Goal: Information Seeking & Learning: Check status

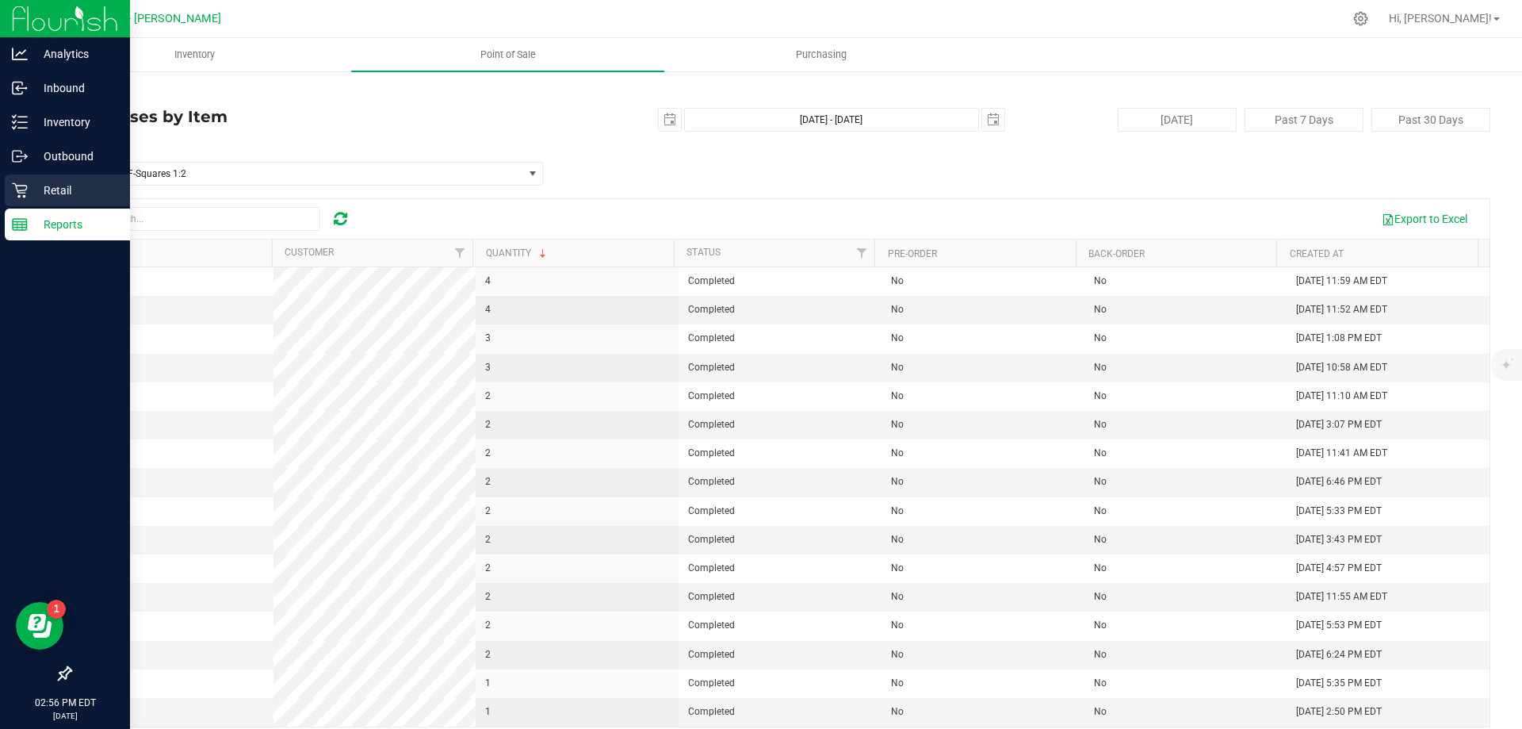
click at [17, 190] on icon at bounding box center [19, 190] width 15 height 15
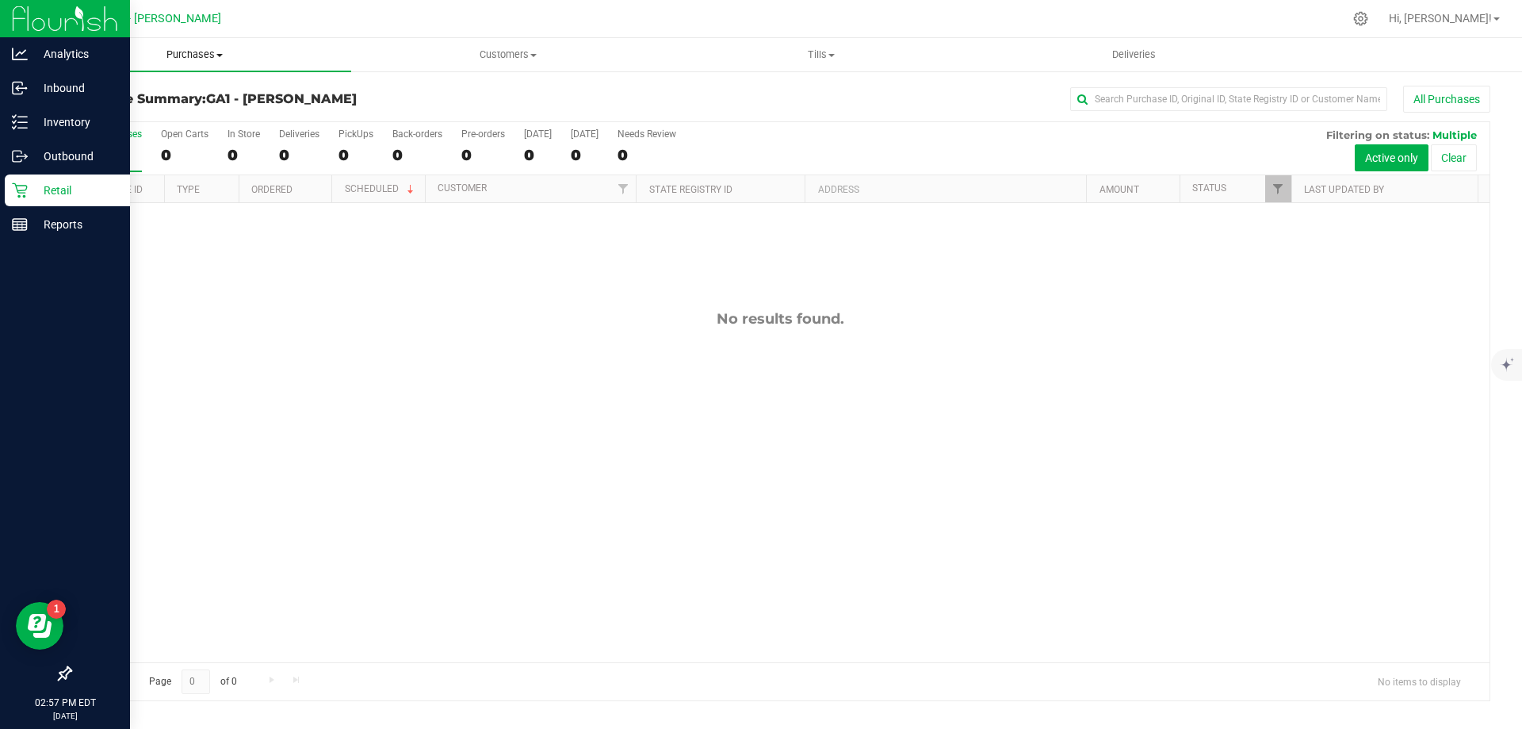
click at [190, 54] on span "Purchases" at bounding box center [194, 55] width 313 height 14
click at [382, 284] on div "No results found." at bounding box center [780, 486] width 1419 height 566
click at [1110, 97] on input "text" at bounding box center [1228, 99] width 317 height 24
paste input "[PERSON_NAME]"
type input "[PERSON_NAME]"
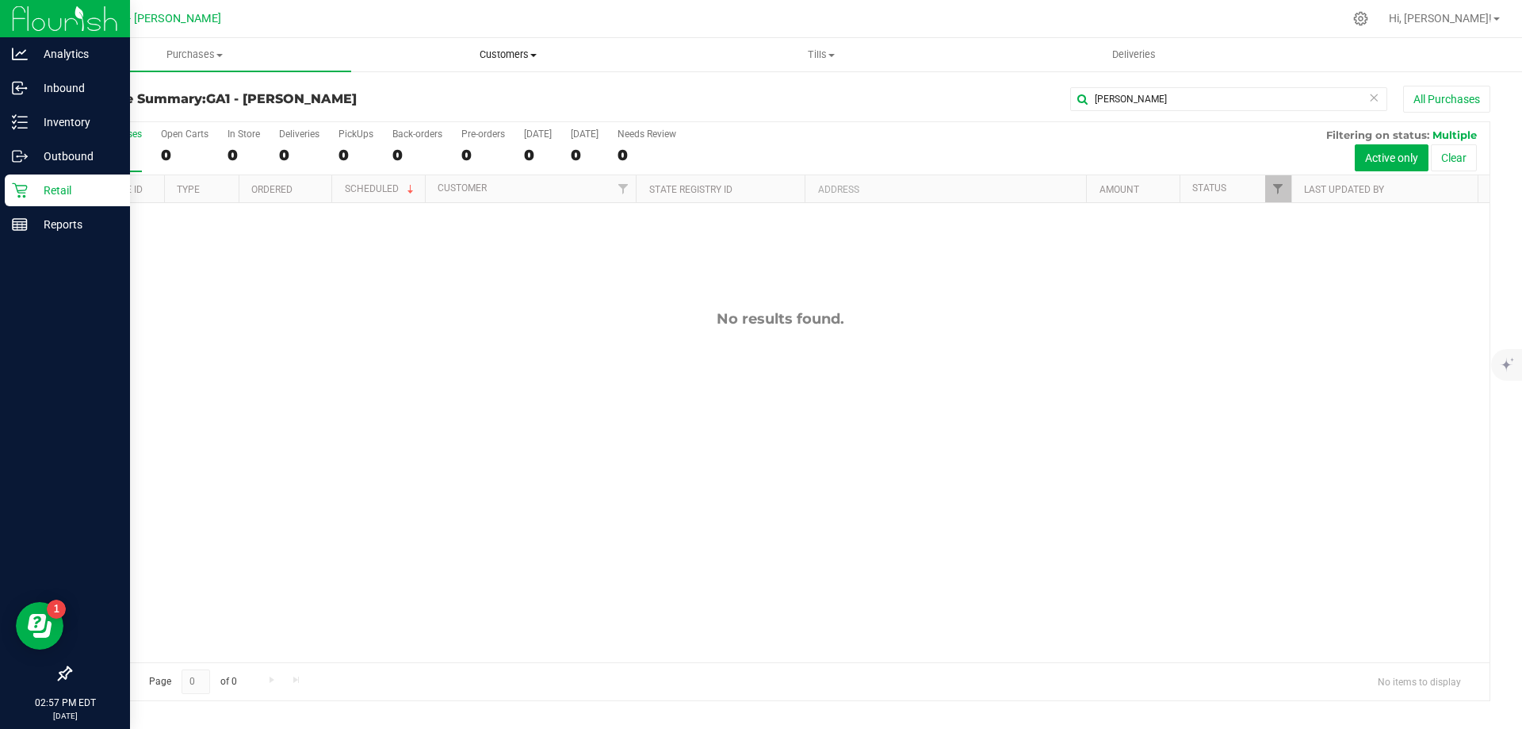
click at [528, 62] on uib-tab-heading "Customers All customers Add a new customer All physicians" at bounding box center [508, 55] width 312 height 32
click at [454, 96] on span "All customers" at bounding box center [408, 95] width 114 height 13
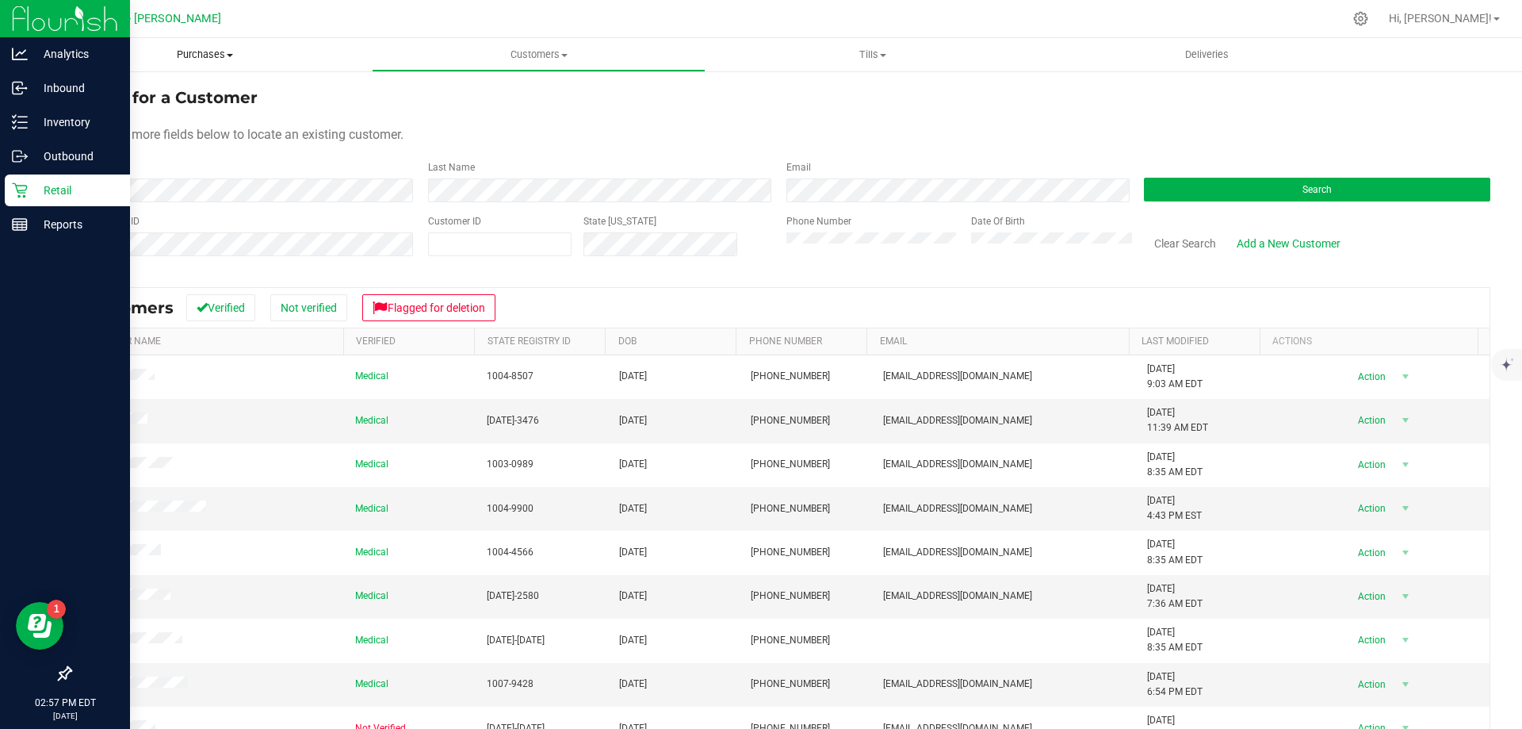
click at [199, 56] on span "Purchases" at bounding box center [205, 55] width 334 height 14
click at [136, 127] on span "All purchases" at bounding box center [94, 133] width 113 height 13
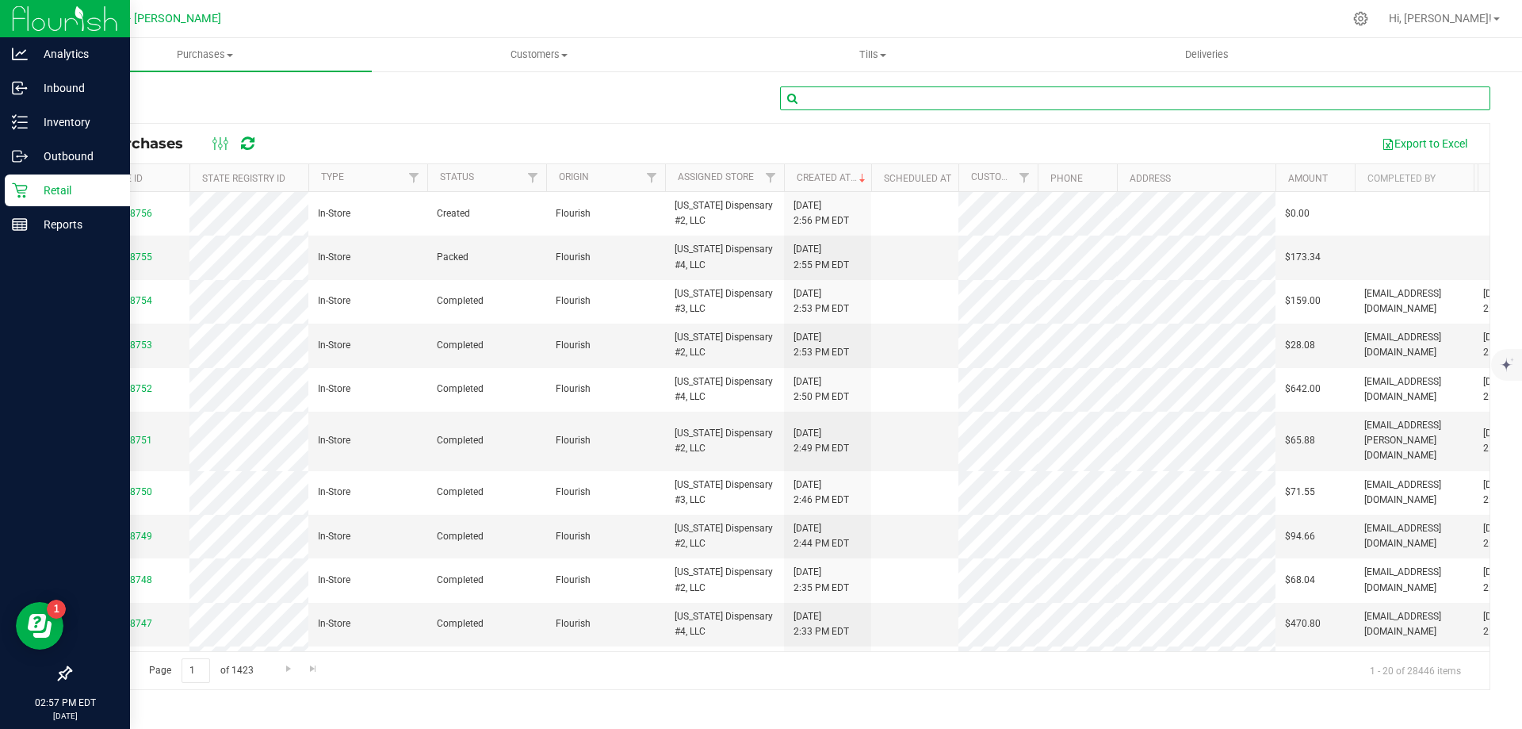
click at [1154, 106] on input "text" at bounding box center [1135, 98] width 710 height 24
paste input "[PERSON_NAME]"
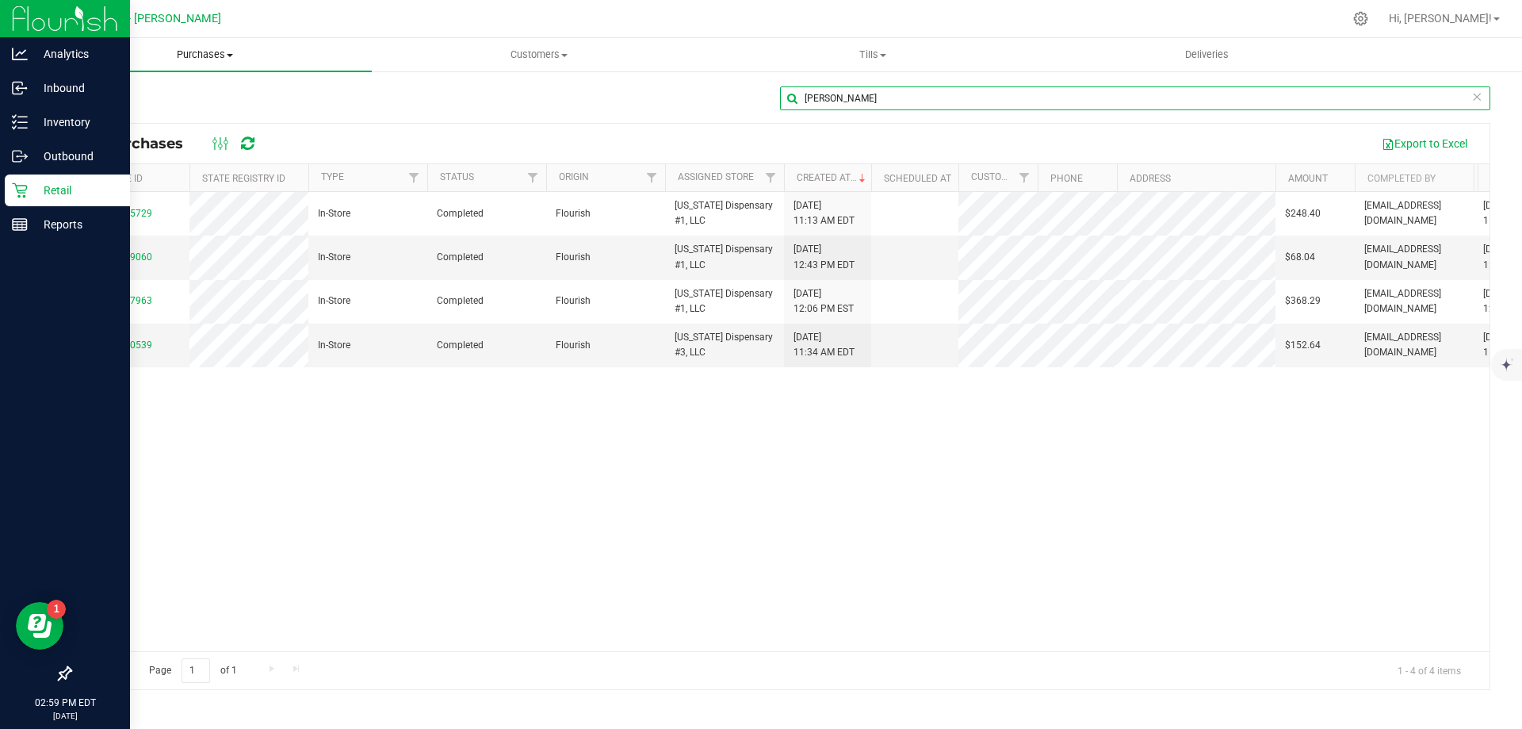
drag, startPoint x: 1037, startPoint y: 98, endPoint x: 309, endPoint y: 48, distance: 729.6
click at [311, 48] on retail "Purchases Summary of purchases Fulfillment All purchases Customers All customer…" at bounding box center [780, 372] width 1484 height 668
paste input "[PERSON_NAME]"
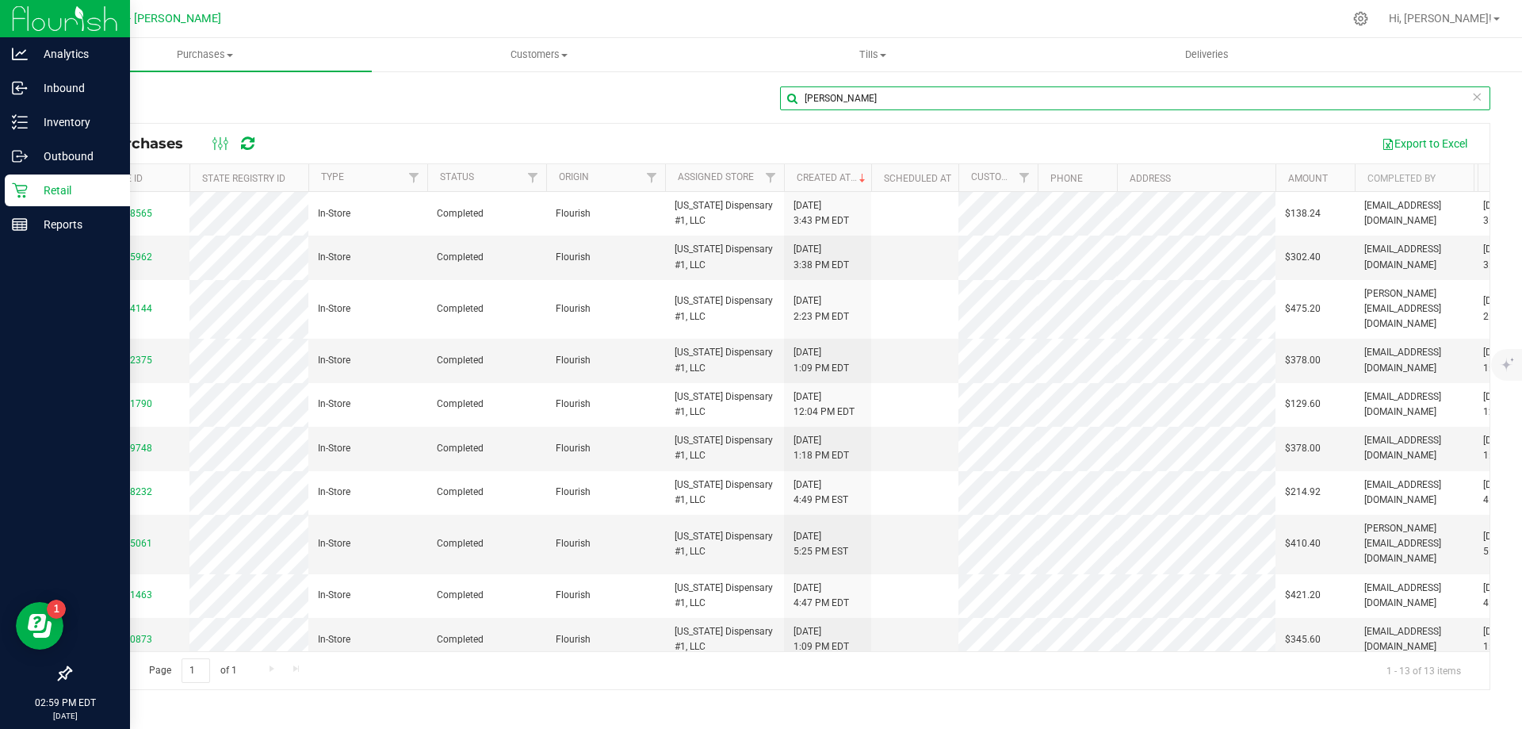
drag, startPoint x: 903, startPoint y: 94, endPoint x: 649, endPoint y: 88, distance: 254.6
click at [649, 88] on div "[PERSON_NAME]" at bounding box center [780, 104] width 1421 height 36
paste input "[PERSON_NAME]"
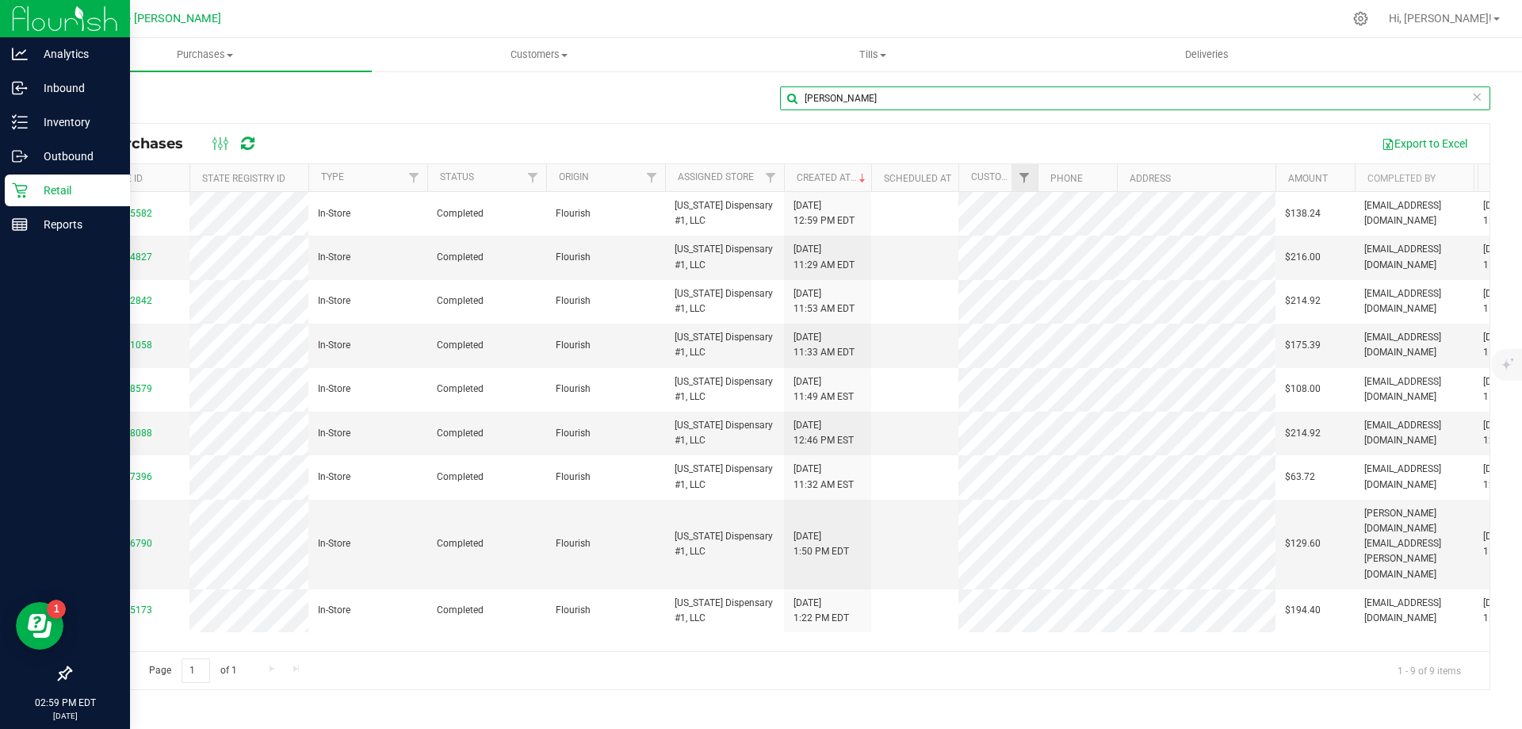
type input "[PERSON_NAME]"
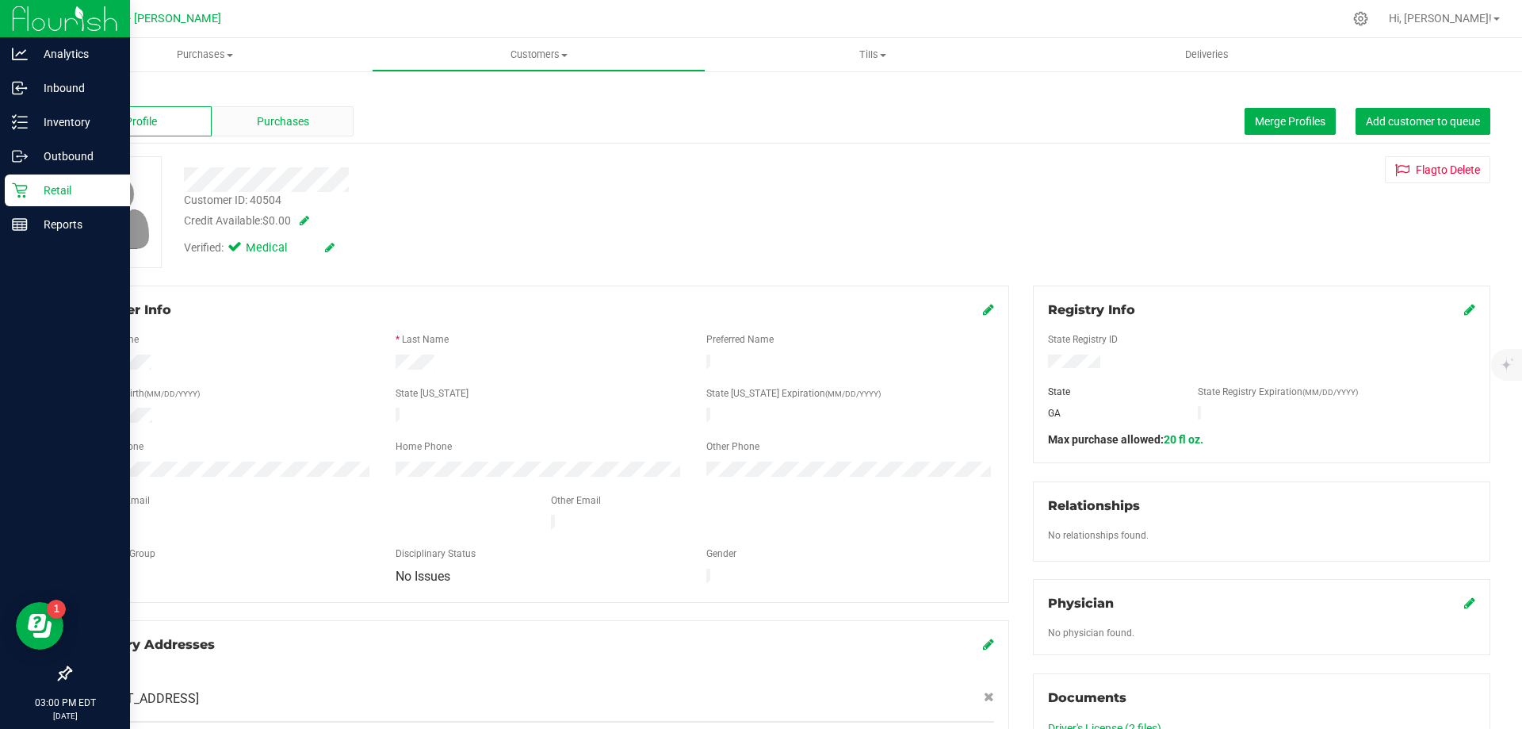
click at [300, 121] on span "Purchases" at bounding box center [283, 121] width 52 height 17
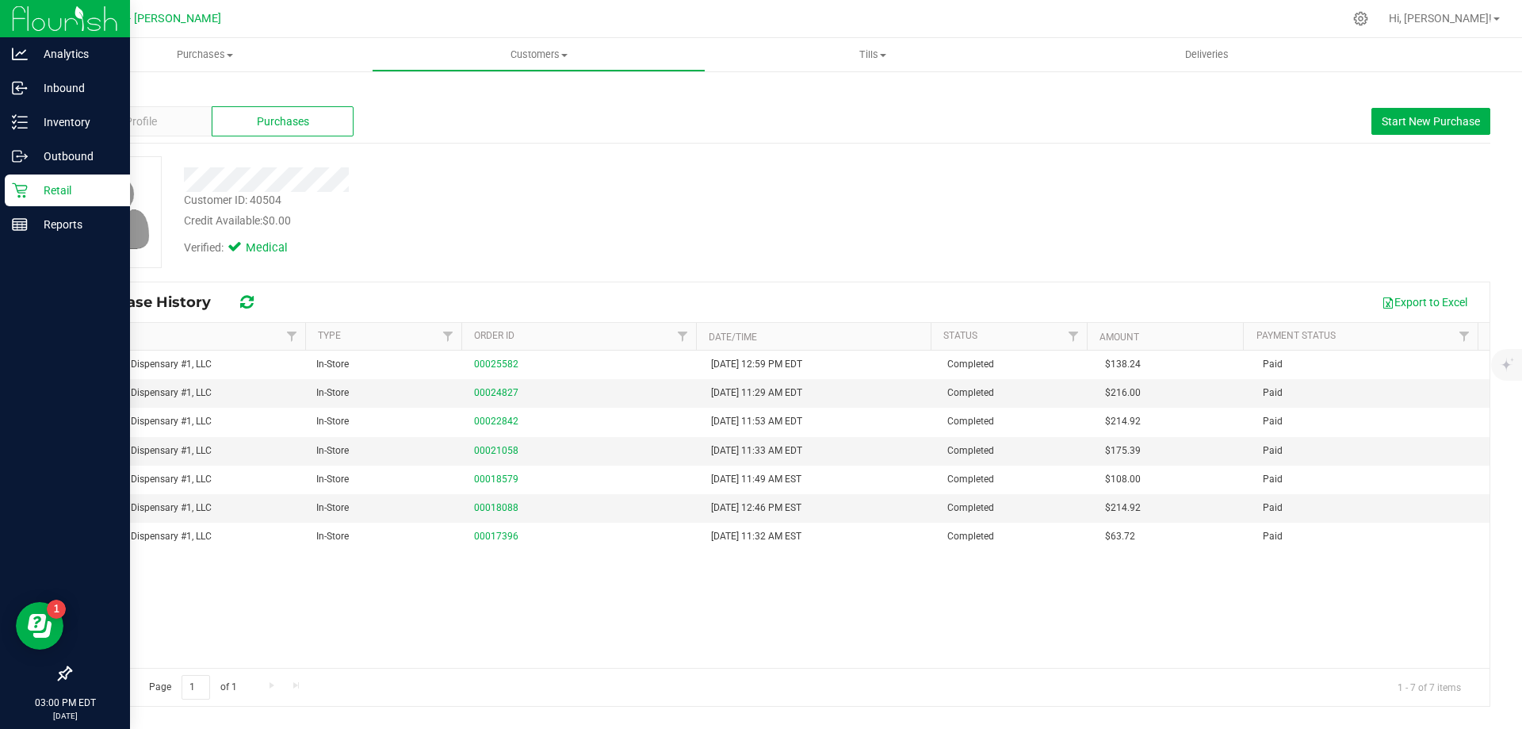
click at [439, 151] on div "Back Profile Purchases Start New Purchase Customer ID: 40504 Credit Available: …" at bounding box center [780, 396] width 1421 height 621
